Goal: Navigation & Orientation: Find specific page/section

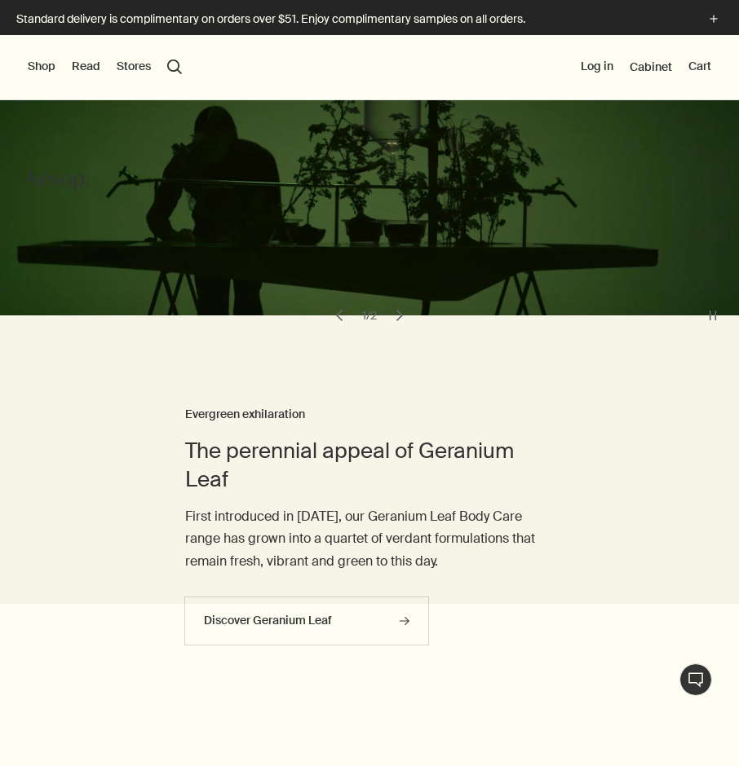
click at [30, 64] on button "Shop" at bounding box center [42, 67] width 28 height 16
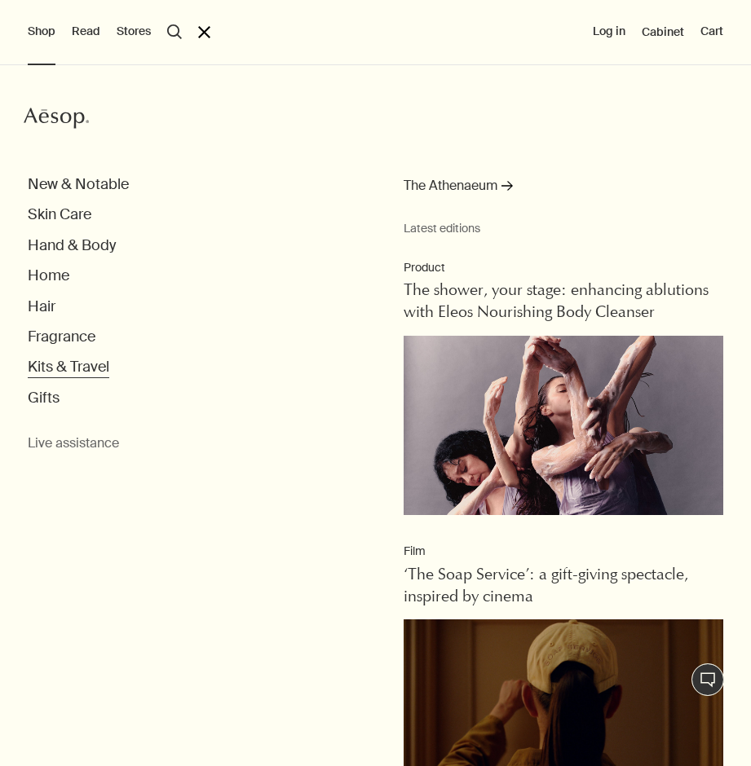
click at [46, 366] on button "Kits & Travel" at bounding box center [69, 367] width 82 height 19
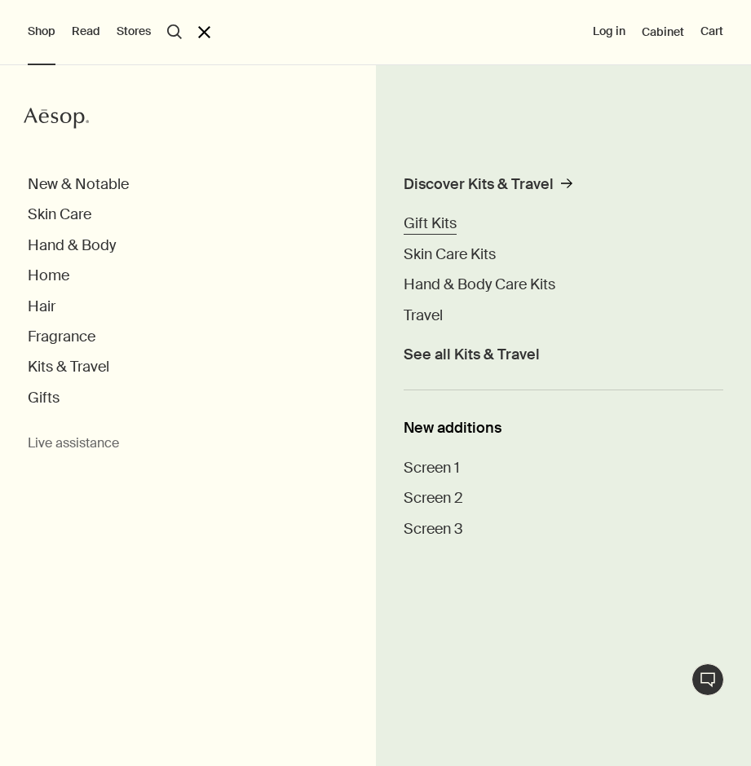
click at [440, 227] on span "Gift Kits" at bounding box center [430, 224] width 53 height 20
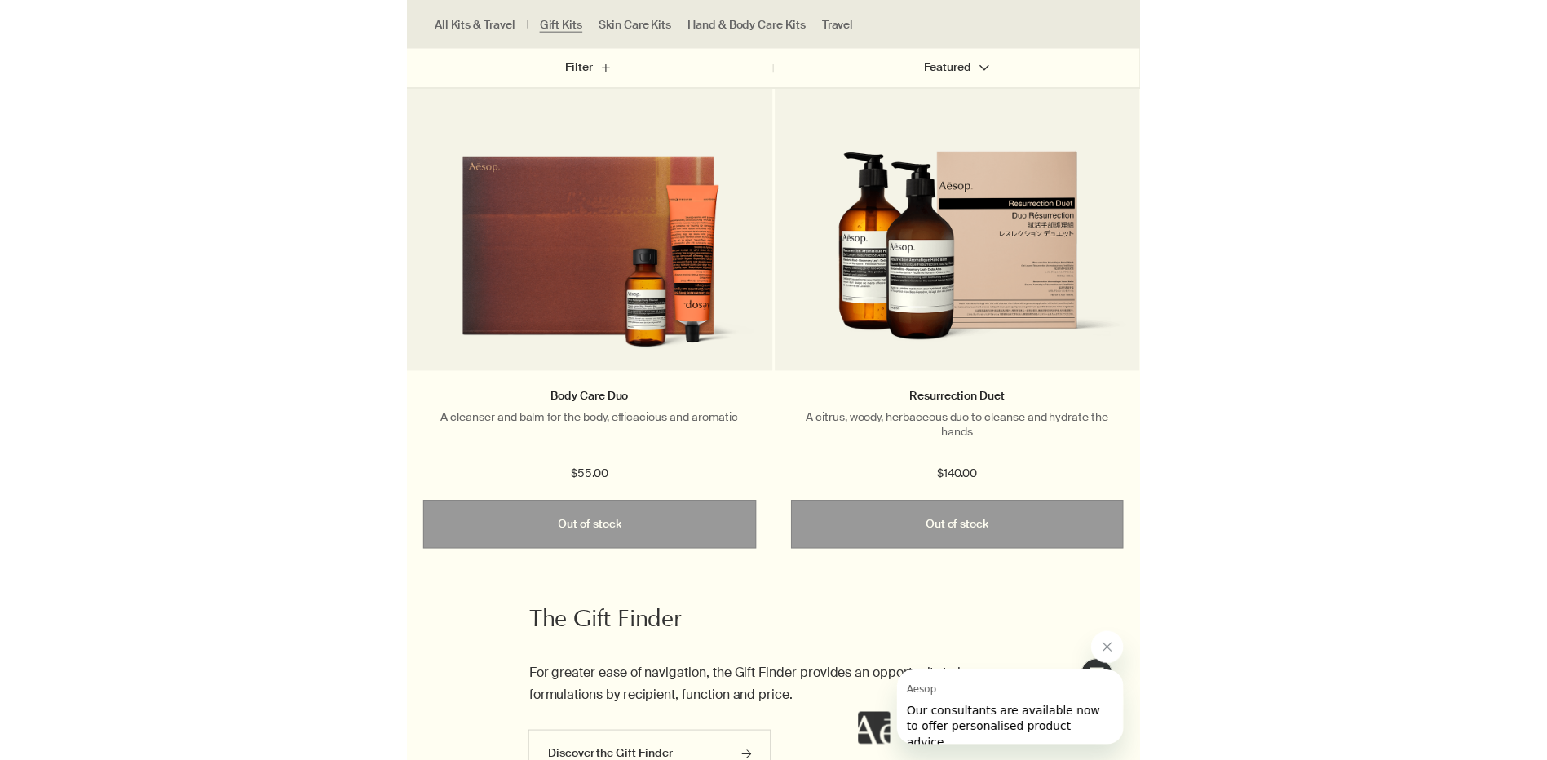
scroll to position [2854, 0]
